Goal: Information Seeking & Learning: Learn about a topic

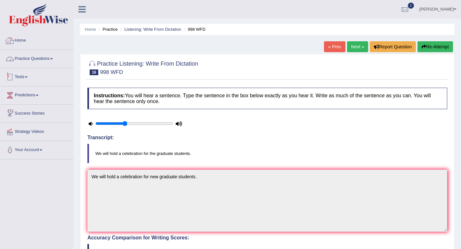
click at [26, 79] on link "Tests" at bounding box center [36, 76] width 73 height 16
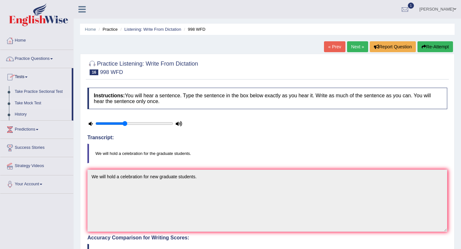
click at [21, 103] on link "Take Mock Test" at bounding box center [42, 104] width 60 height 12
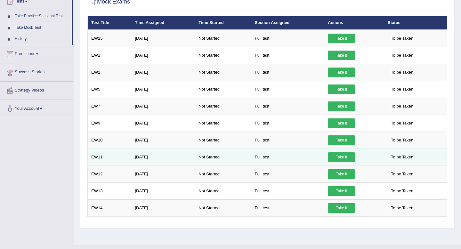
scroll to position [79, 0]
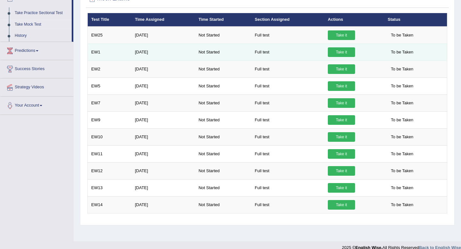
click at [351, 55] on link "Take it" at bounding box center [341, 52] width 27 height 10
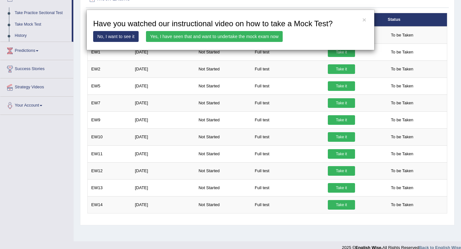
click at [277, 236] on div "× Have you watched our instructional video on how to take a Mock Test? No, I wa…" at bounding box center [230, 124] width 461 height 249
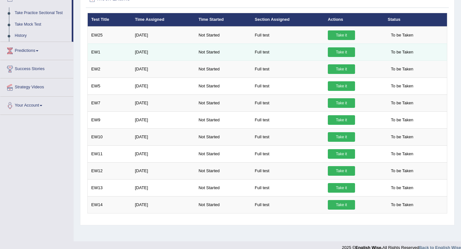
click at [347, 51] on link "Take it" at bounding box center [341, 52] width 27 height 10
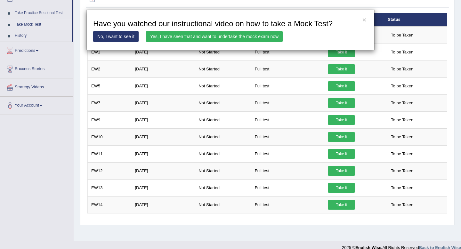
click at [239, 38] on link "Yes, I have seen that and want to undertake the mock exam now" at bounding box center [214, 36] width 137 height 11
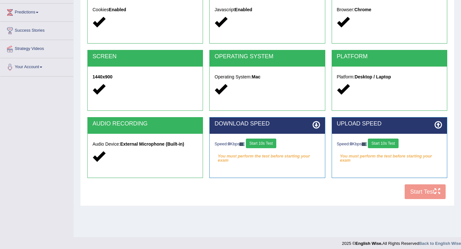
scroll to position [87, 0]
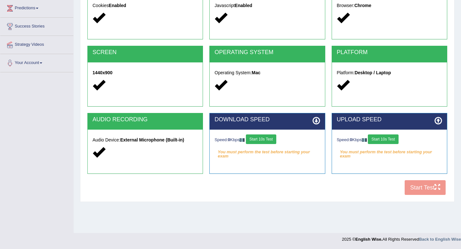
click at [261, 143] on button "Start 10s Test" at bounding box center [261, 140] width 30 height 10
click at [381, 139] on button "Start 10s Test" at bounding box center [383, 140] width 30 height 10
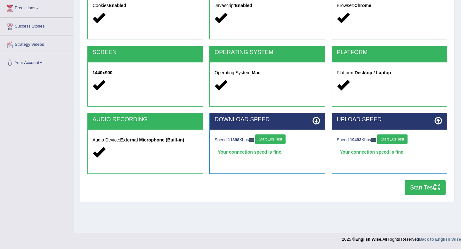
click at [423, 179] on div "UPLOAD SPEED Speed: 19493 Kbps Start 10s Test Your connection speed is fine!" at bounding box center [390, 146] width 122 height 67
click at [419, 186] on button "Start Test" at bounding box center [425, 187] width 41 height 15
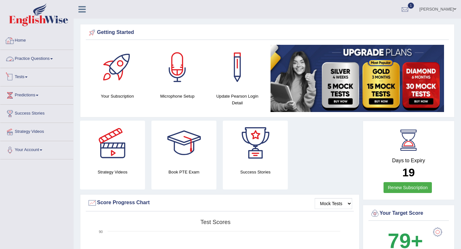
click at [29, 55] on link "Practice Questions" at bounding box center [36, 58] width 73 height 16
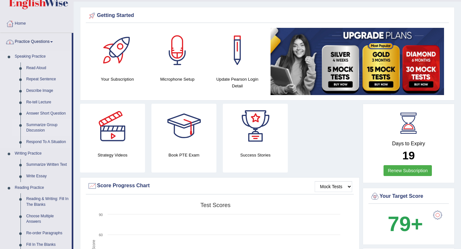
scroll to position [19, 0]
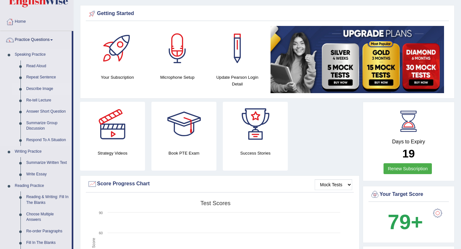
click at [36, 91] on link "Describe Image" at bounding box center [47, 89] width 48 height 12
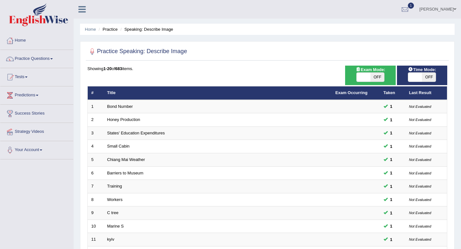
click at [427, 78] on span "OFF" at bounding box center [429, 77] width 14 height 9
checkbox input "true"
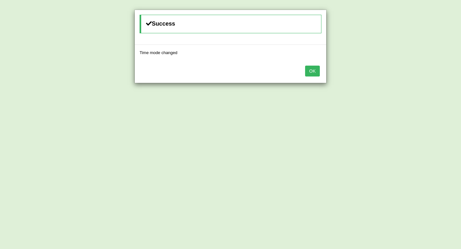
click at [311, 76] on div "OK" at bounding box center [231, 72] width 192 height 22
click at [308, 72] on button "OK" at bounding box center [312, 71] width 15 height 11
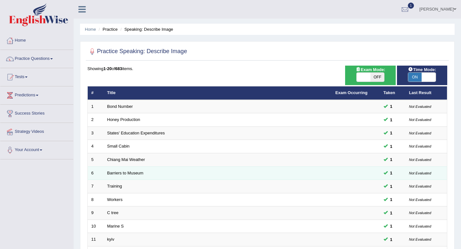
scroll to position [175, 0]
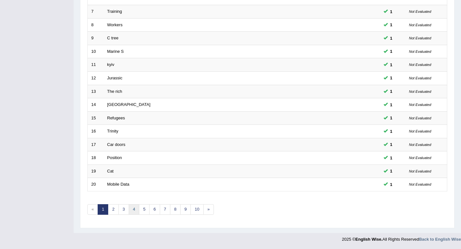
click at [132, 211] on link "4" at bounding box center [134, 209] width 11 height 11
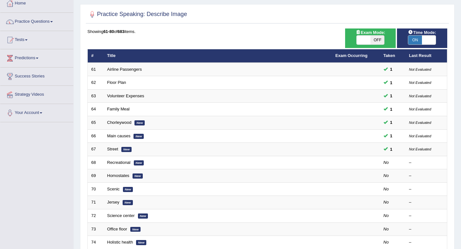
scroll to position [37, 0]
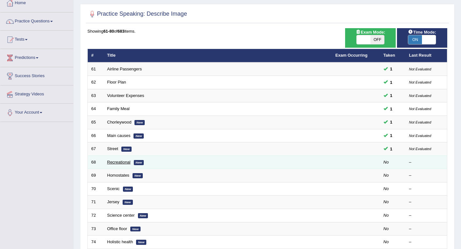
click at [123, 163] on link "Recreational" at bounding box center [118, 162] width 23 height 5
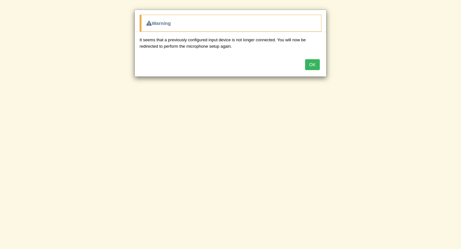
click at [318, 62] on button "OK" at bounding box center [312, 64] width 15 height 11
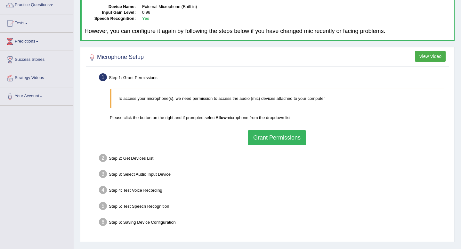
click at [276, 139] on button "Grant Permissions" at bounding box center [277, 137] width 58 height 15
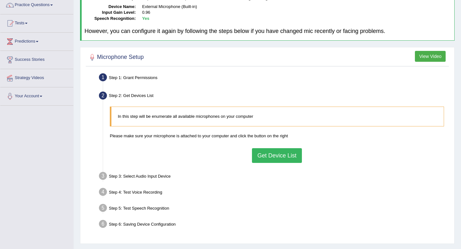
click at [268, 153] on button "Get Device List" at bounding box center [277, 155] width 50 height 15
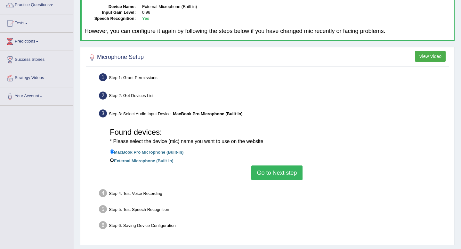
click at [112, 159] on input "External Microphone (Built-in)" at bounding box center [112, 160] width 4 height 4
radio input "true"
click at [296, 173] on button "Go to Next step" at bounding box center [277, 173] width 51 height 15
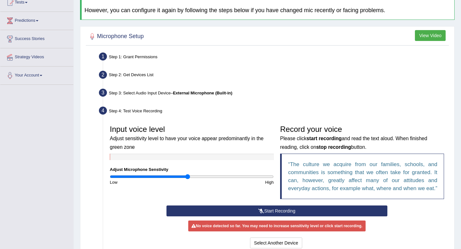
scroll to position [95, 0]
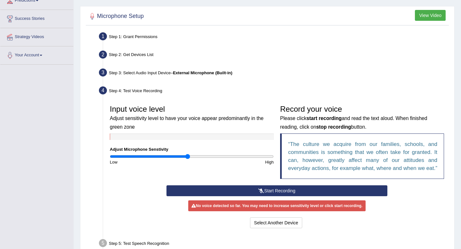
click at [287, 196] on button "Start Recording" at bounding box center [277, 191] width 221 height 11
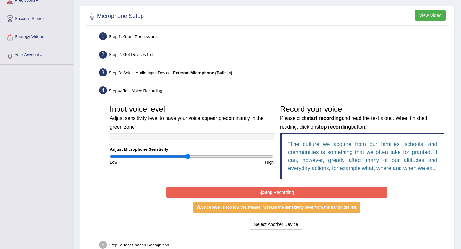
click at [190, 155] on input "range" at bounding box center [192, 156] width 164 height 5
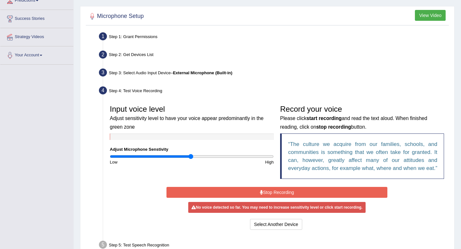
click at [190, 156] on input "range" at bounding box center [192, 156] width 164 height 5
click at [202, 186] on div "Input voice level Adjust sensitivity level to have your voice appear predominan…" at bounding box center [277, 144] width 341 height 84
click at [202, 197] on button "Stop Recording" at bounding box center [277, 192] width 221 height 11
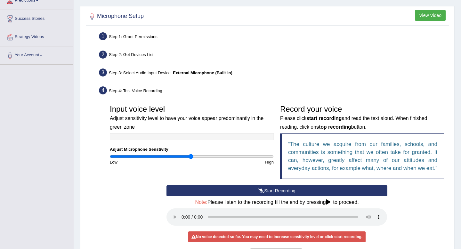
click at [209, 196] on button "Start Recording" at bounding box center [277, 191] width 221 height 11
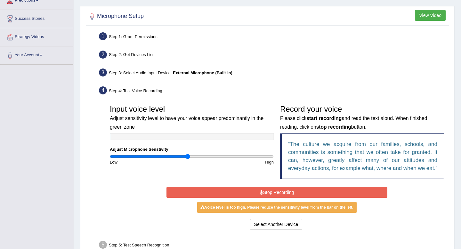
click at [188, 157] on input "range" at bounding box center [192, 156] width 164 height 5
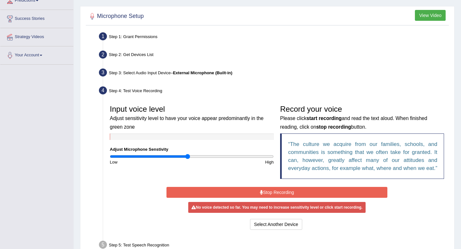
click at [221, 198] on button "Stop Recording" at bounding box center [277, 192] width 221 height 11
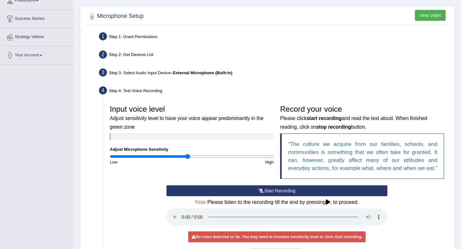
click at [221, 196] on button "Start Recording" at bounding box center [277, 191] width 221 height 11
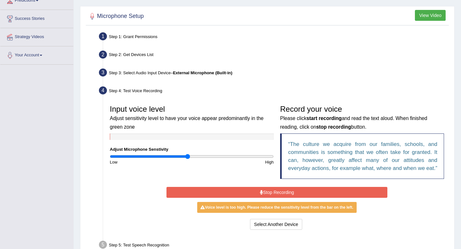
click at [186, 157] on input "range" at bounding box center [192, 156] width 164 height 5
type input "0.92"
click at [185, 157] on input "range" at bounding box center [192, 156] width 164 height 5
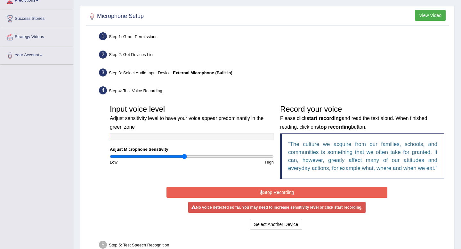
click at [229, 198] on button "Stop Recording" at bounding box center [277, 192] width 221 height 11
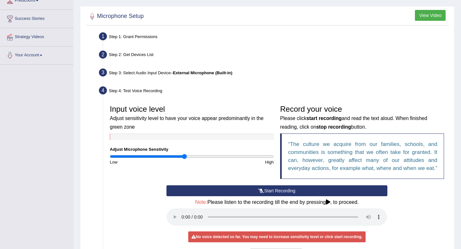
click at [229, 196] on button "Start Recording" at bounding box center [277, 191] width 221 height 11
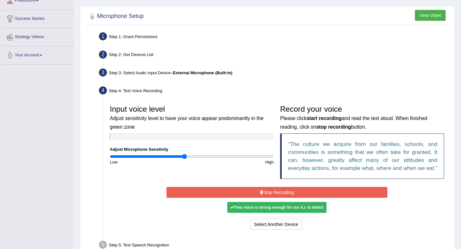
click at [266, 194] on div "Start Recording Stop Recording Note: Please listen to the recording till the en…" at bounding box center [276, 209] width 227 height 46
click at [265, 198] on button "Stop Recording" at bounding box center [277, 192] width 221 height 11
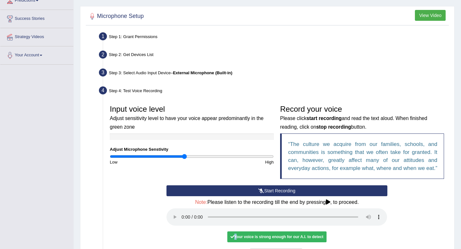
scroll to position [184, 0]
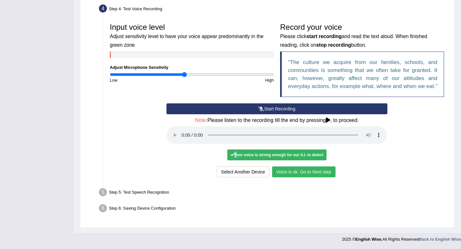
click at [322, 172] on button "Voice is ok. Go to Next step" at bounding box center [303, 172] width 63 height 11
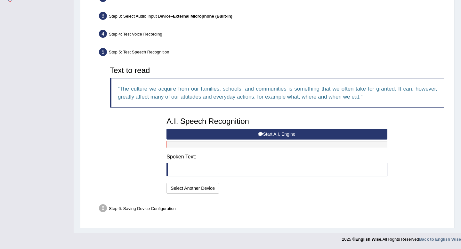
scroll to position [151, 0]
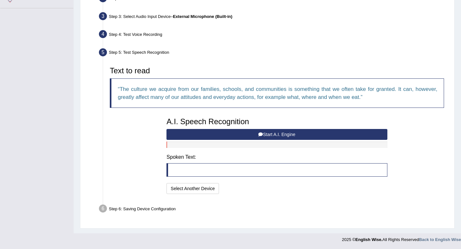
click at [208, 137] on button "Start A.I. Engine" at bounding box center [277, 134] width 221 height 11
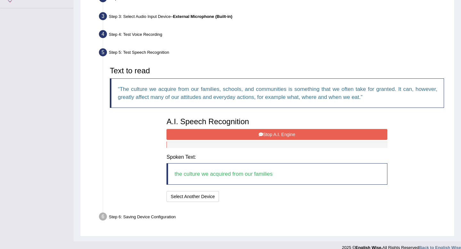
click at [257, 138] on button "Stop A.I. Engine" at bounding box center [277, 134] width 221 height 11
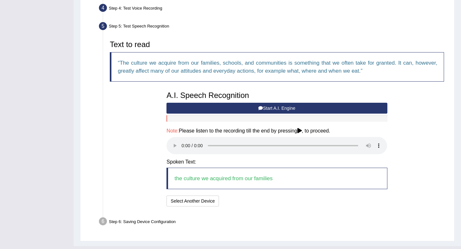
scroll to position [190, 0]
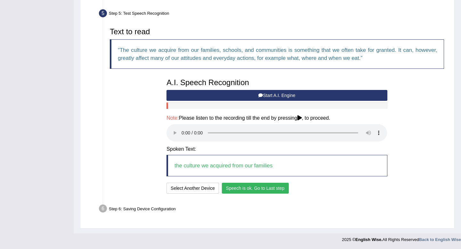
click at [279, 190] on button "Speech is ok. Go to Last step" at bounding box center [255, 188] width 67 height 11
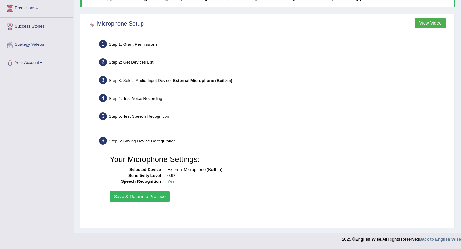
scroll to position [87, 0]
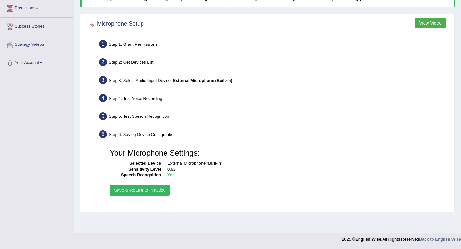
click at [152, 192] on button "Save & Return to Practice" at bounding box center [140, 190] width 60 height 11
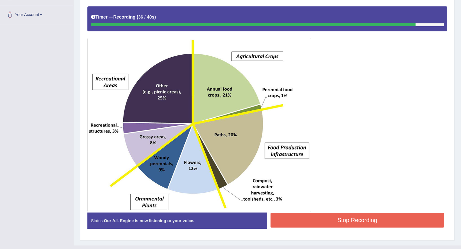
scroll to position [148, 0]
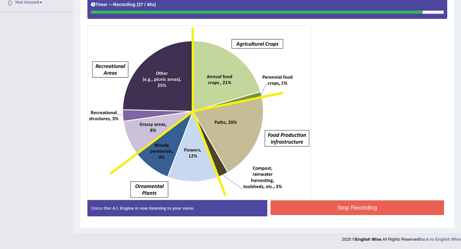
click at [307, 205] on button "Stop Recording" at bounding box center [358, 208] width 174 height 15
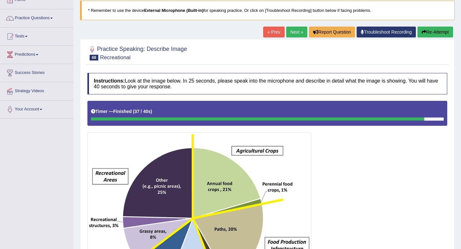
scroll to position [0, 0]
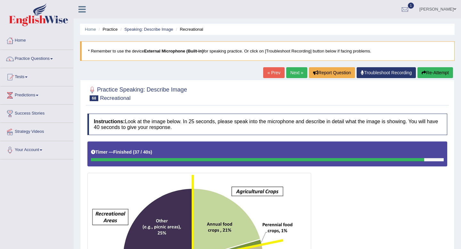
click at [298, 78] on div "« Prev Next » Report Question Troubleshoot Recording Re-Attempt" at bounding box center [359, 73] width 192 height 12
click at [296, 71] on link "Next »" at bounding box center [297, 72] width 21 height 11
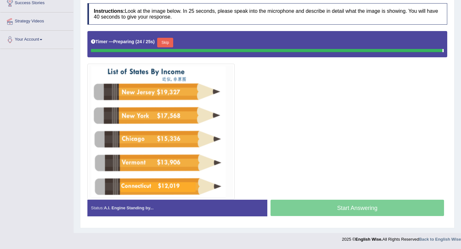
scroll to position [109, 0]
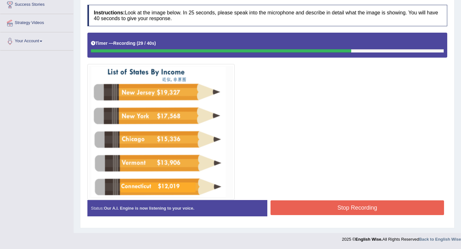
click at [311, 202] on button "Stop Recording" at bounding box center [358, 208] width 174 height 15
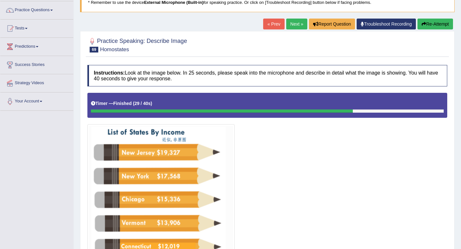
scroll to position [0, 0]
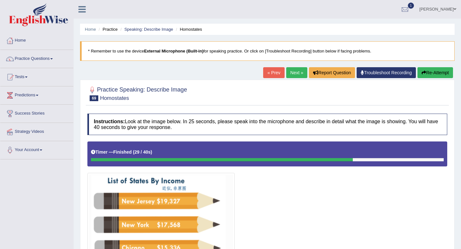
click at [296, 73] on link "Next »" at bounding box center [297, 72] width 21 height 11
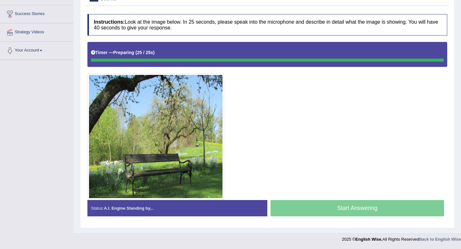
scroll to position [100, 0]
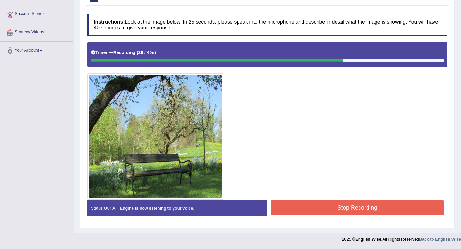
click at [305, 206] on button "Stop Recording" at bounding box center [358, 208] width 174 height 15
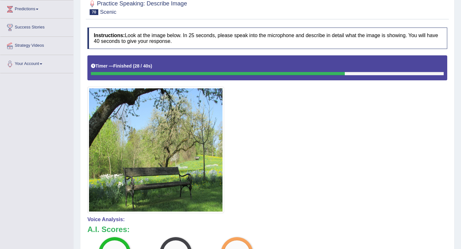
scroll to position [0, 0]
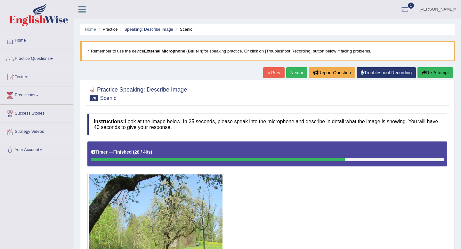
click at [294, 76] on link "Next »" at bounding box center [297, 72] width 21 height 11
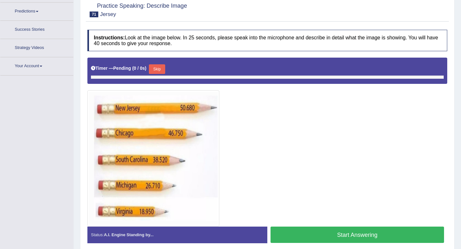
scroll to position [96, 0]
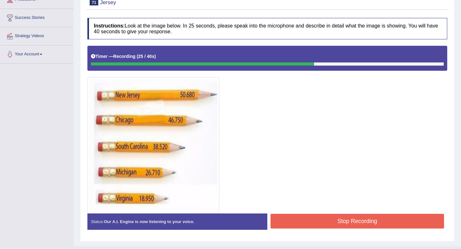
click at [356, 224] on button "Stop Recording" at bounding box center [358, 221] width 174 height 15
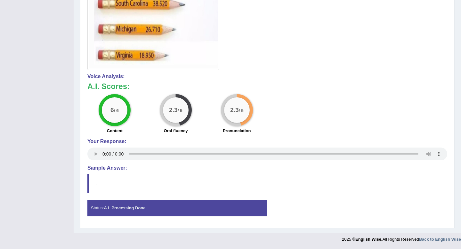
scroll to position [4, 0]
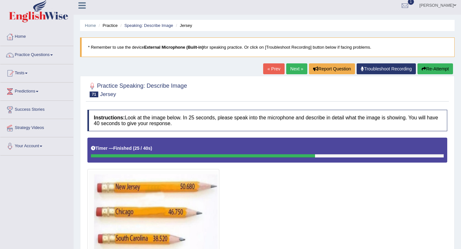
click at [296, 72] on link "Next »" at bounding box center [297, 68] width 21 height 11
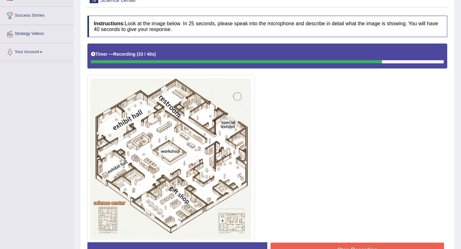
scroll to position [140, 0]
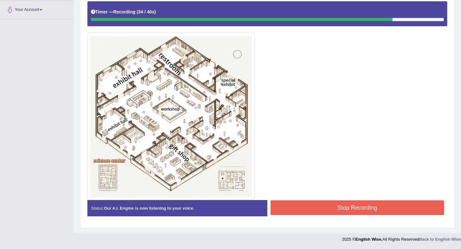
click at [355, 210] on button "Stop Recording" at bounding box center [358, 208] width 174 height 15
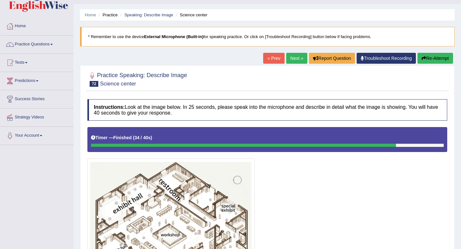
scroll to position [0, 0]
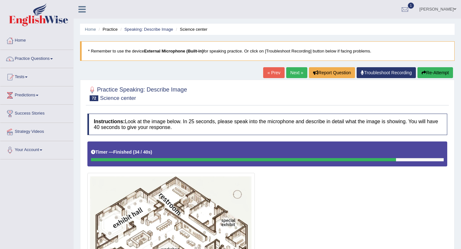
click at [294, 72] on link "Next »" at bounding box center [297, 72] width 21 height 11
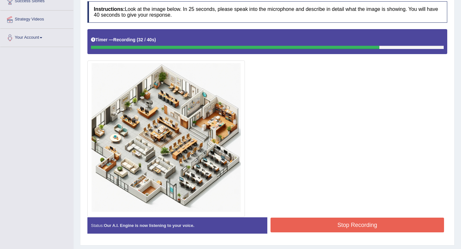
scroll to position [130, 0]
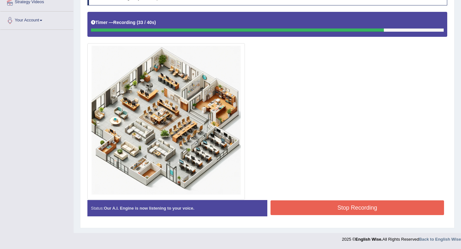
click at [299, 205] on button "Stop Recording" at bounding box center [358, 208] width 174 height 15
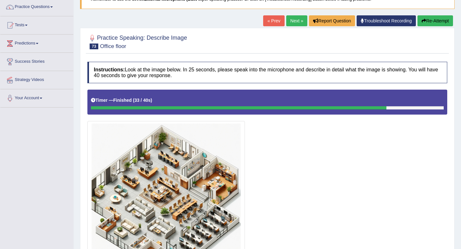
scroll to position [52, 0]
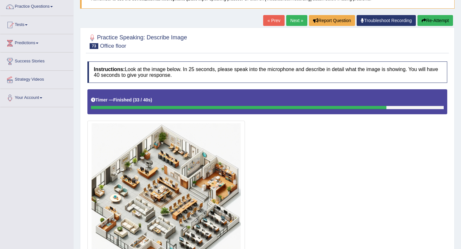
click at [296, 20] on link "Next »" at bounding box center [297, 20] width 21 height 11
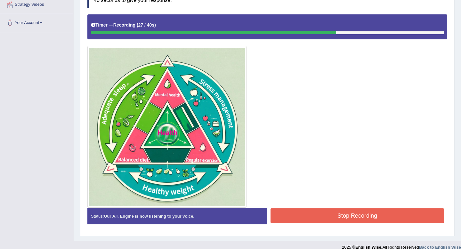
scroll to position [135, 0]
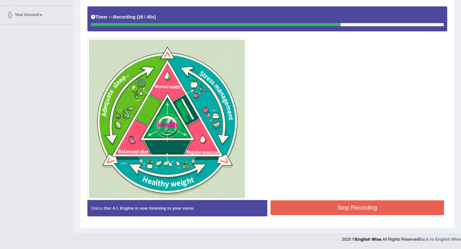
click at [303, 208] on button "Stop Recording" at bounding box center [358, 208] width 174 height 15
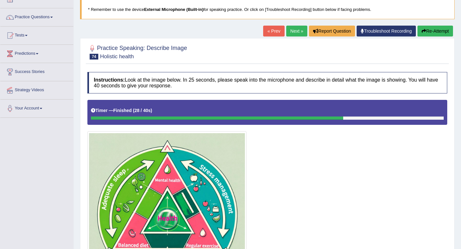
scroll to position [6, 0]
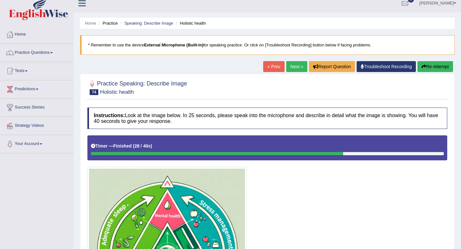
click at [293, 62] on link "Next »" at bounding box center [297, 66] width 21 height 11
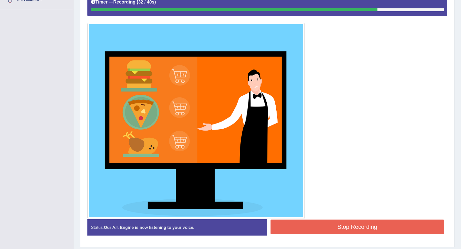
scroll to position [164, 0]
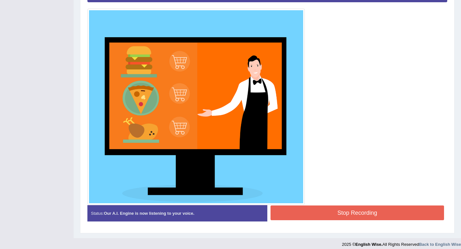
click at [312, 213] on button "Stop Recording" at bounding box center [358, 213] width 174 height 15
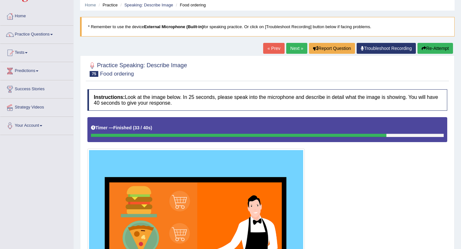
scroll to position [0, 0]
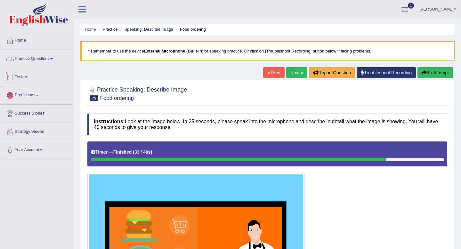
click at [32, 62] on link "Practice Questions" at bounding box center [36, 58] width 73 height 16
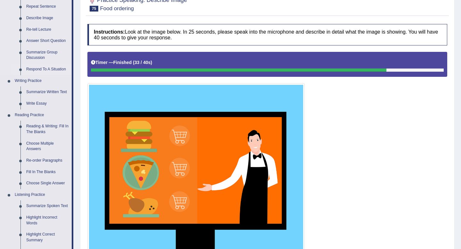
scroll to position [99, 0]
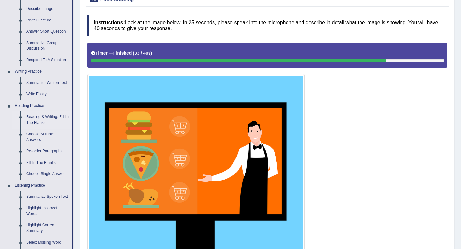
click at [35, 117] on link "Reading & Writing: Fill In The Blanks" at bounding box center [47, 120] width 48 height 17
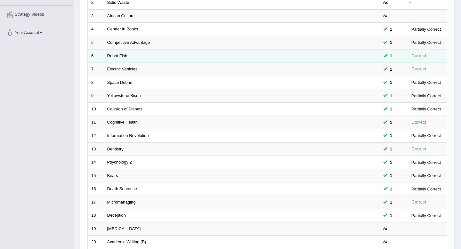
scroll to position [175, 0]
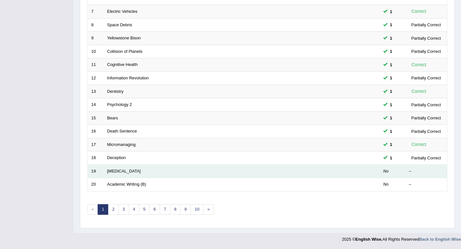
click at [113, 174] on td "[MEDICAL_DATA]" at bounding box center [218, 171] width 228 height 13
click at [113, 171] on link "[MEDICAL_DATA]" at bounding box center [124, 171] width 34 height 5
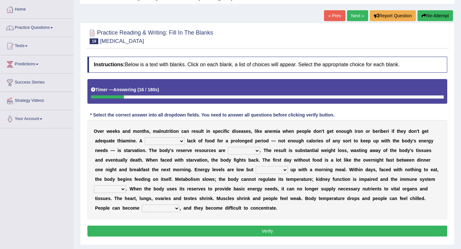
scroll to position [32, 0]
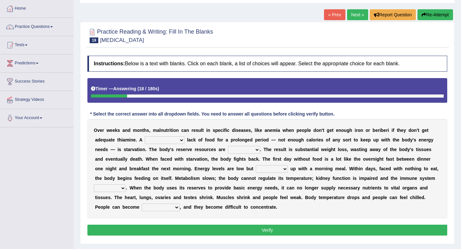
click at [165, 137] on select "severe distinguishing proper distinctive" at bounding box center [165, 141] width 40 height 8
select select "severe"
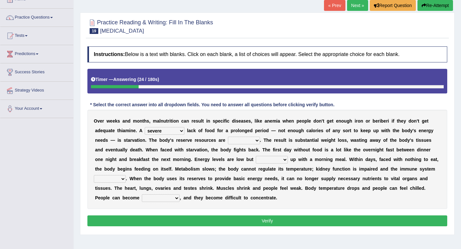
scroll to position [44, 0]
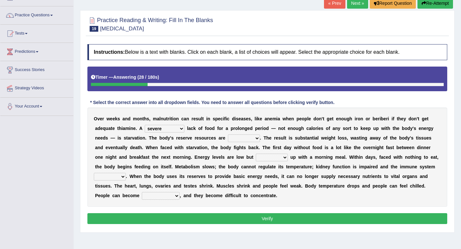
click at [236, 141] on select "obsoleted depleted pelleted deleted" at bounding box center [244, 139] width 32 height 8
select select "depleted"
click at [244, 139] on select "obsoleted depleted pelleted deleted" at bounding box center [244, 139] width 32 height 8
click at [265, 156] on select "feed come chill pick" at bounding box center [272, 158] width 32 height 8
click at [263, 159] on select "feed come chill pick" at bounding box center [272, 158] width 32 height 8
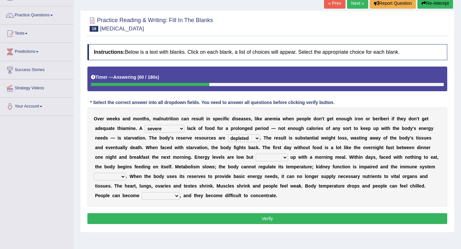
select select "come"
click at [110, 179] on select "deepens deafens weakens surpasses" at bounding box center [110, 177] width 32 height 8
select select "weakens"
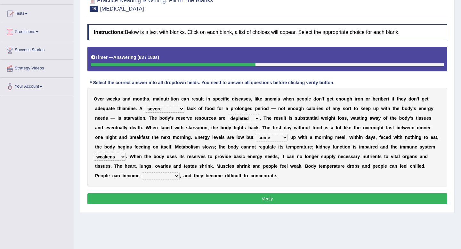
click at [168, 172] on select "irritable commutable indisputable transportable" at bounding box center [161, 176] width 38 height 8
select select "irritable"
click at [160, 199] on button "Verify" at bounding box center [267, 199] width 360 height 11
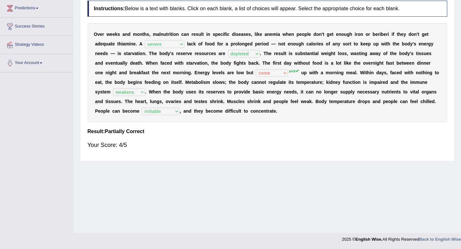
scroll to position [0, 0]
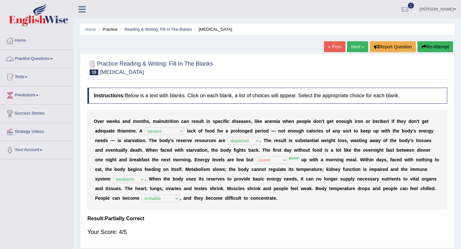
click at [35, 52] on link "Practice Questions" at bounding box center [36, 58] width 73 height 16
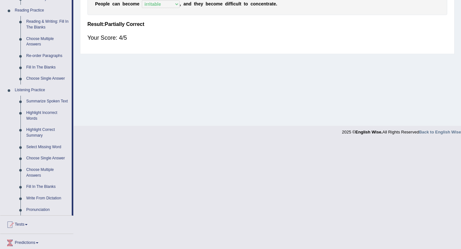
scroll to position [259, 0]
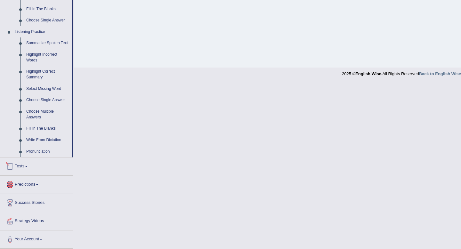
click at [23, 185] on link "Predictions" at bounding box center [36, 184] width 73 height 16
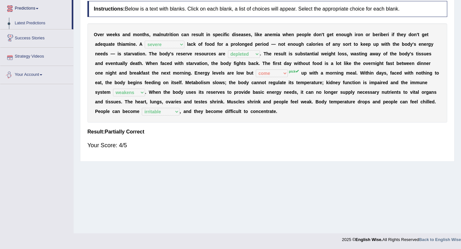
scroll to position [0, 0]
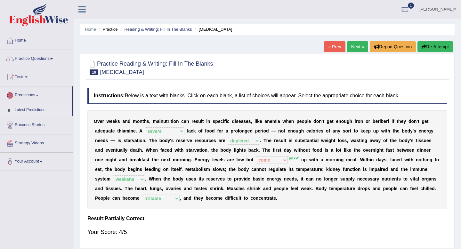
click at [36, 109] on link "Latest Predictions" at bounding box center [42, 110] width 60 height 12
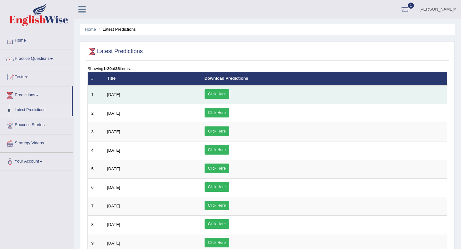
click at [229, 93] on link "Click Here" at bounding box center [217, 94] width 25 height 10
